Goal: Navigation & Orientation: Find specific page/section

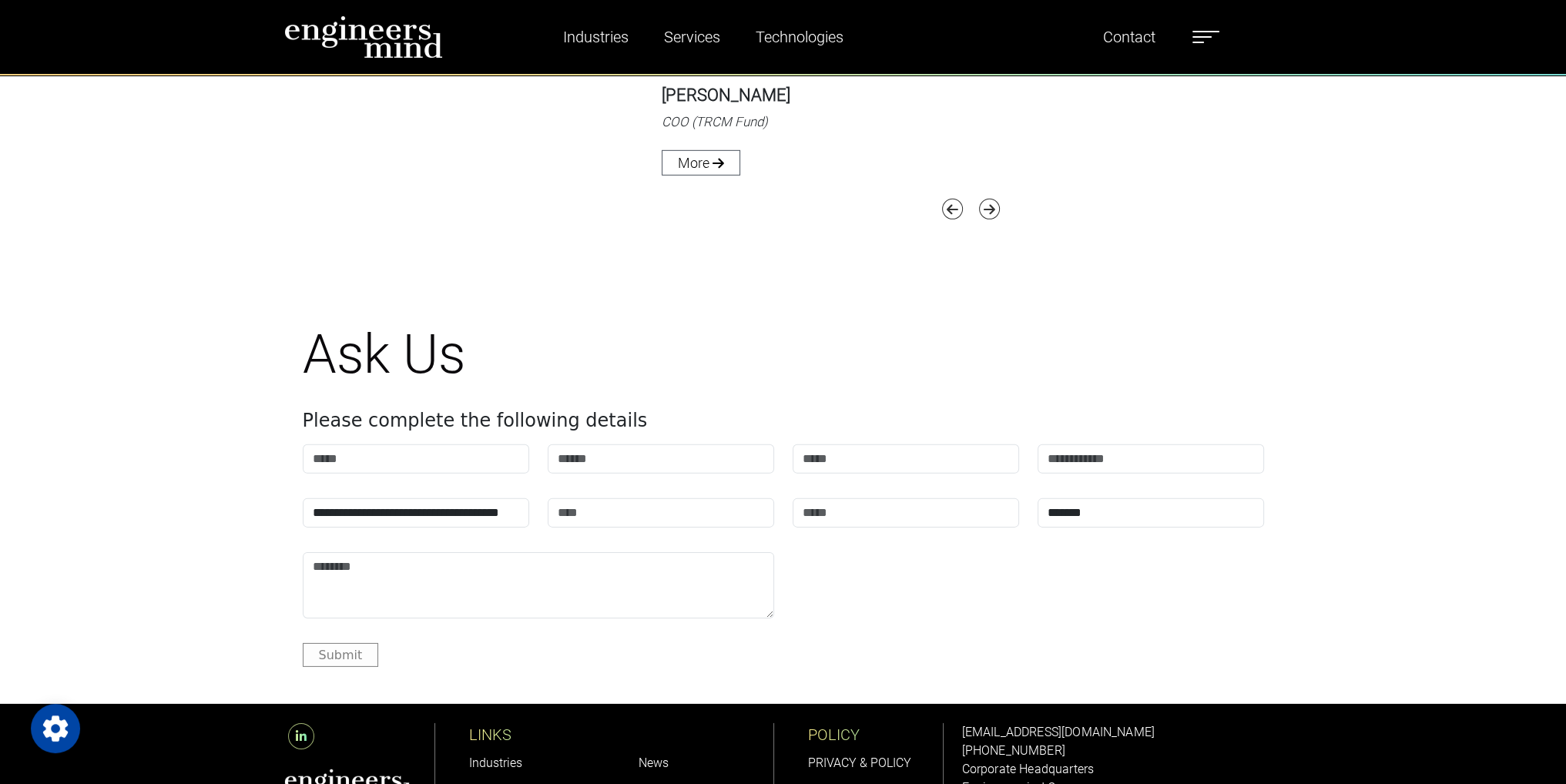
scroll to position [6315, 0]
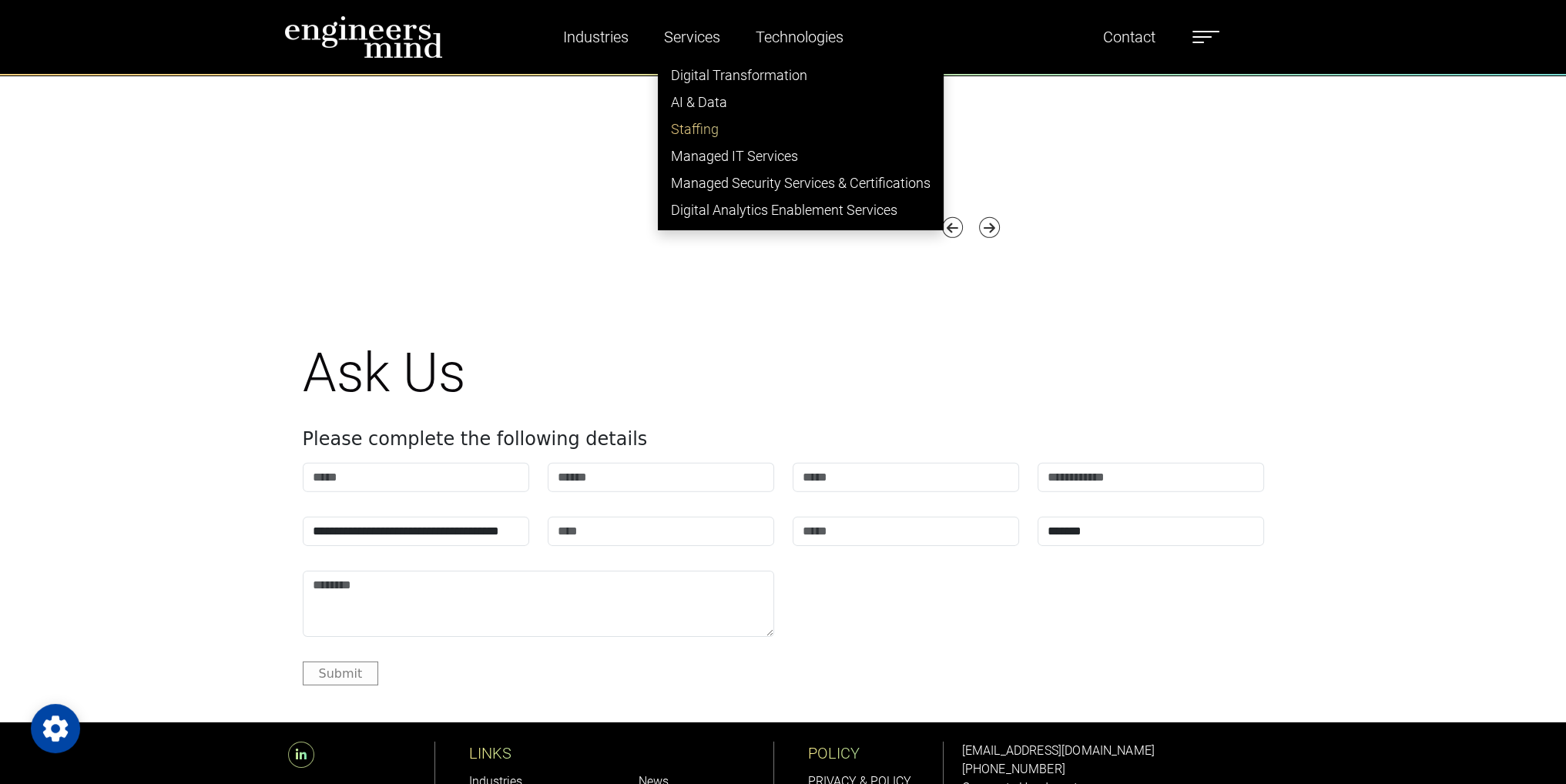
click at [687, 126] on link "Staffing" at bounding box center [800, 129] width 284 height 27
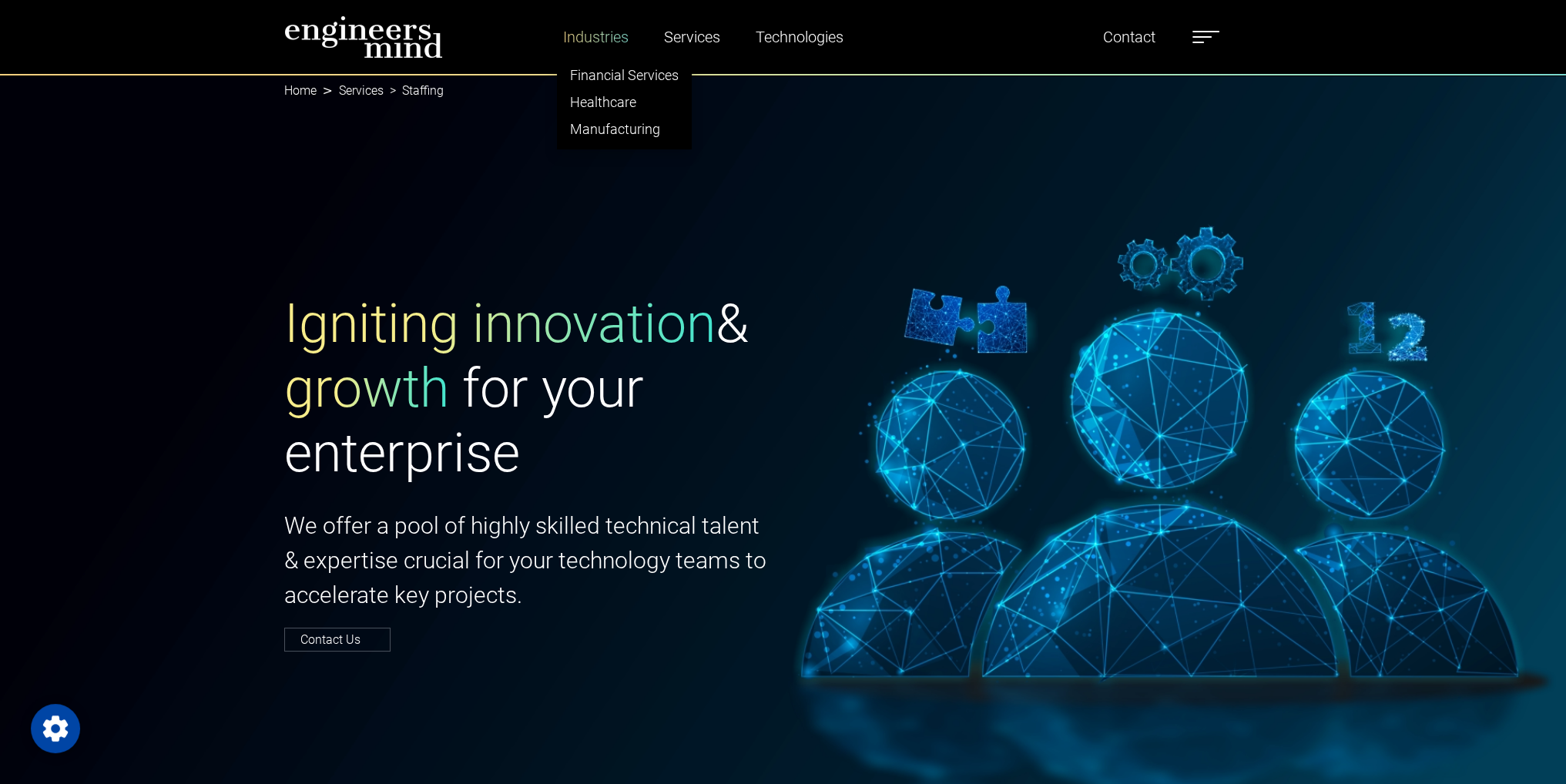
click at [587, 46] on link "Industries" at bounding box center [596, 37] width 78 height 35
